Goal: Task Accomplishment & Management: Manage account settings

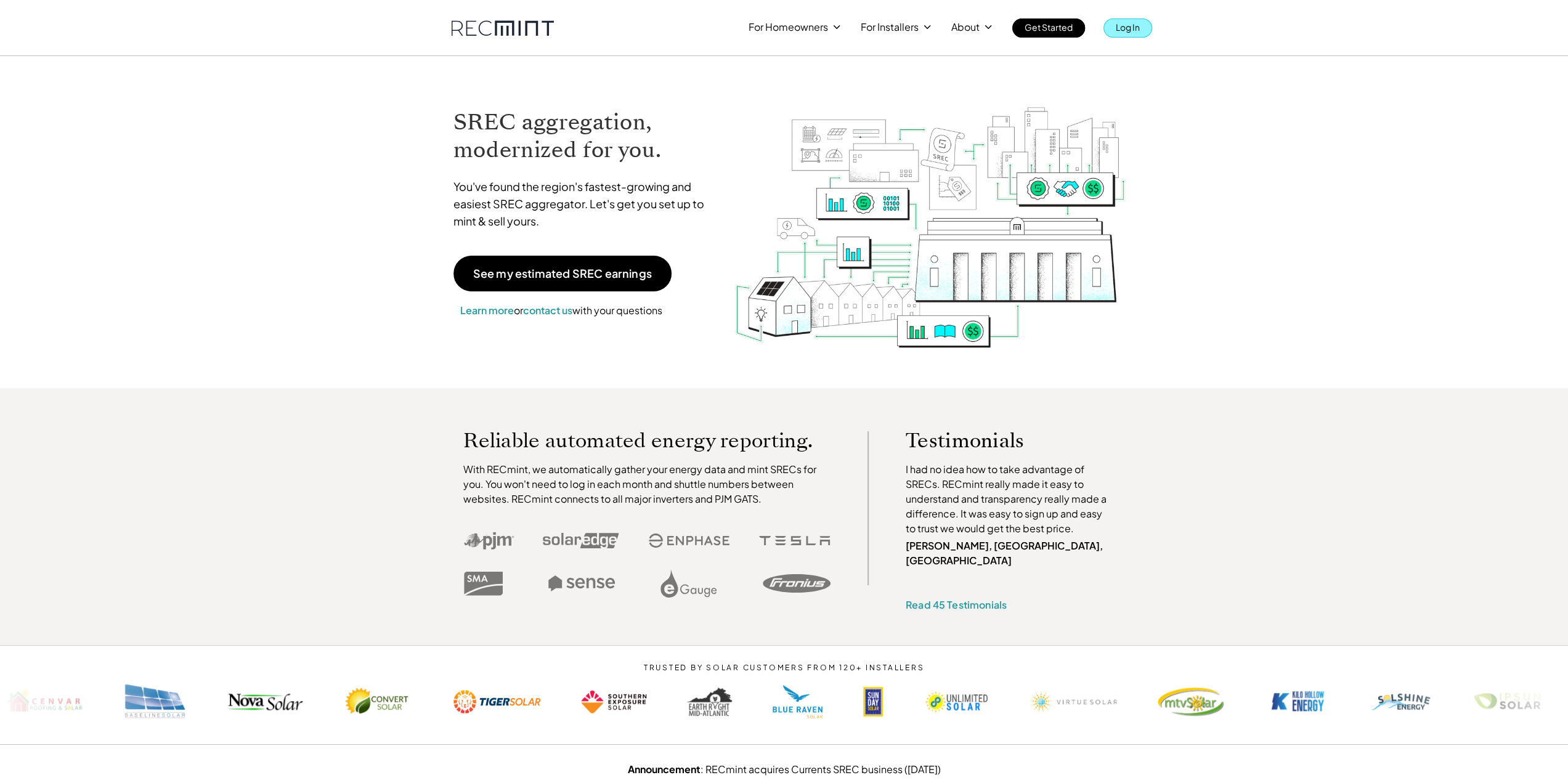
click at [1132, 32] on p "Log In" at bounding box center [1127, 27] width 24 height 17
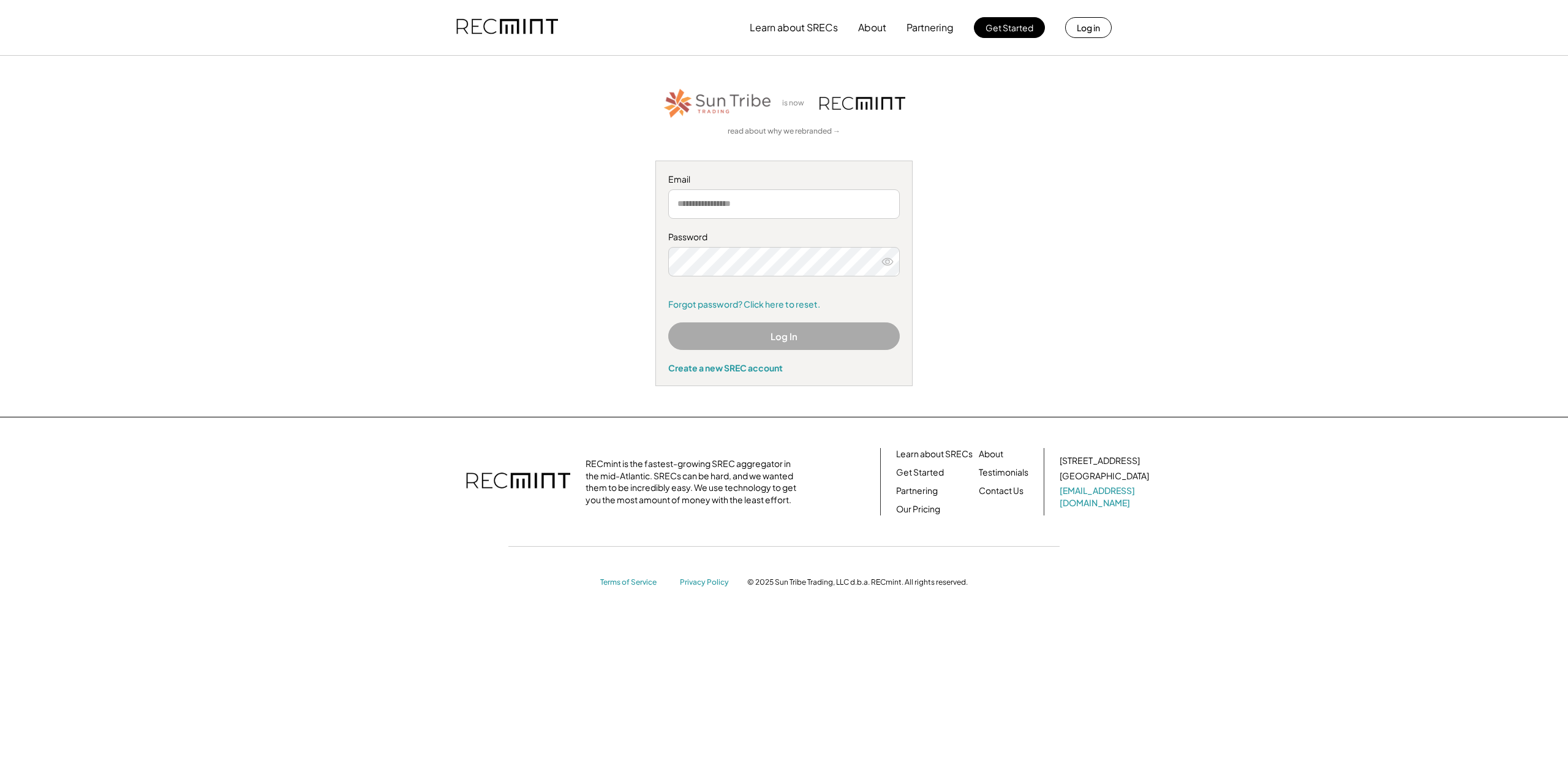
type input "**********"
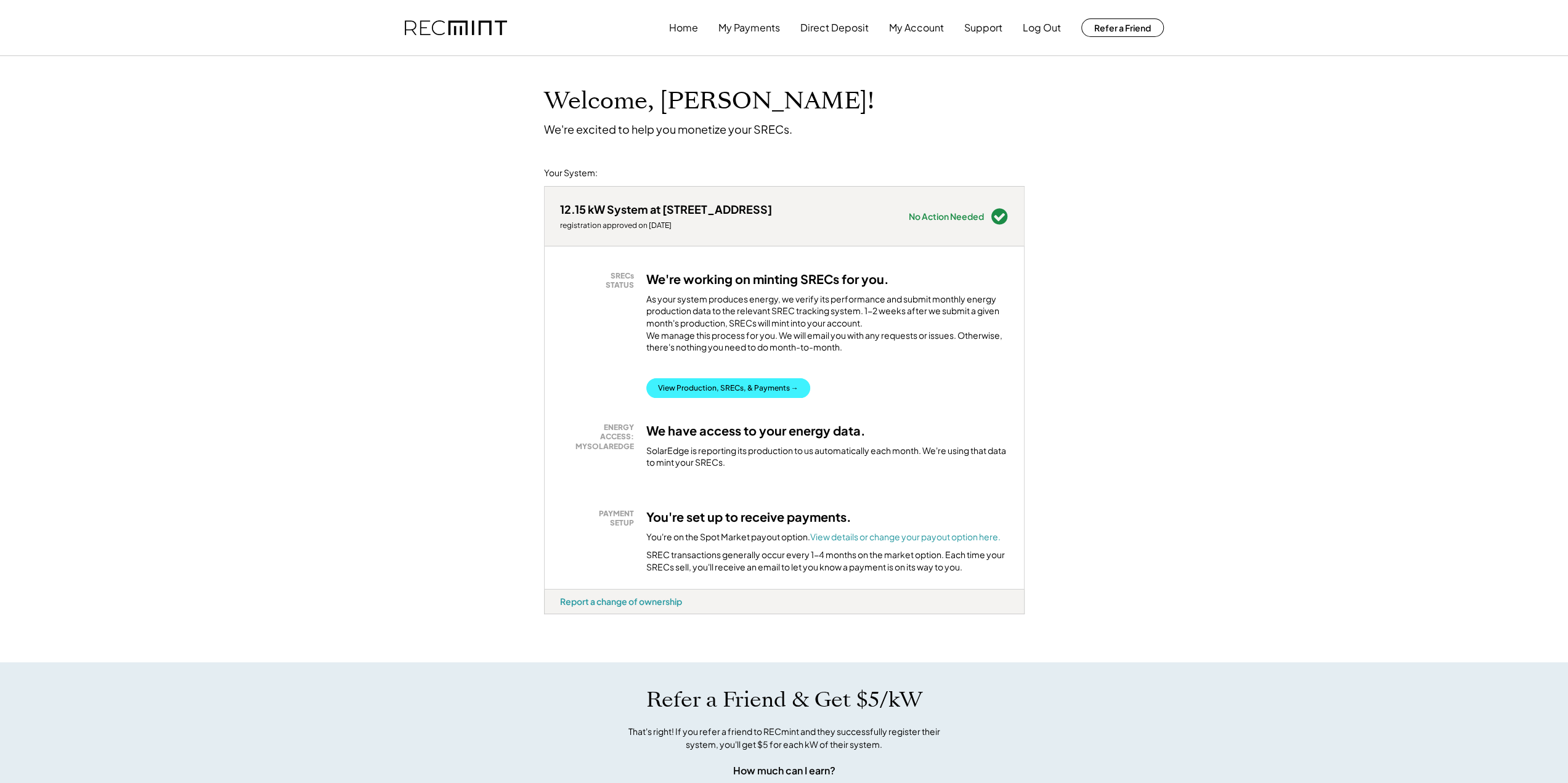
click at [776, 398] on button "View Production, SRECs, & Payments →" at bounding box center [728, 388] width 164 height 20
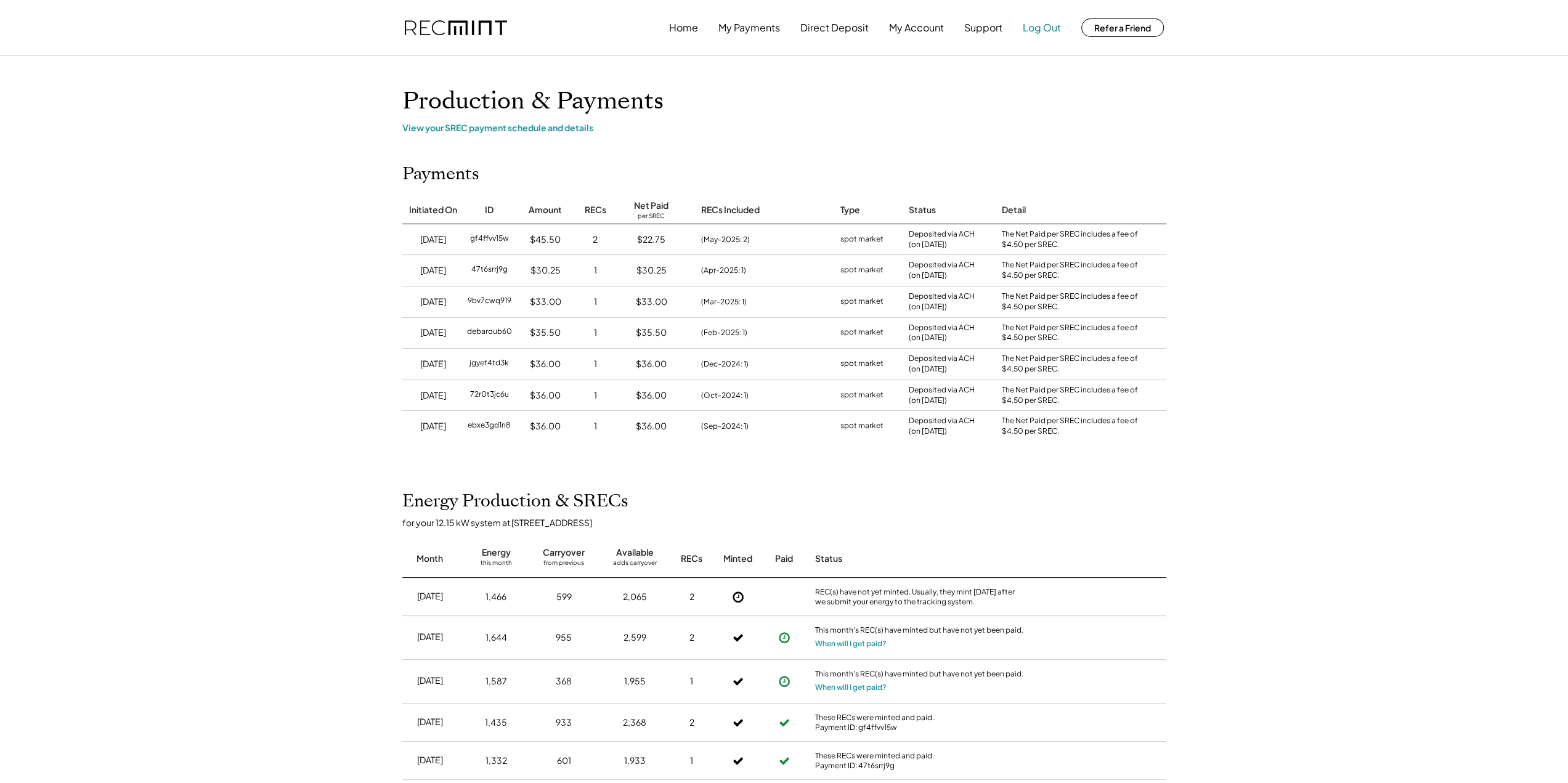
click at [1044, 33] on button "Log Out" at bounding box center [1041, 28] width 39 height 25
